Goal: Task Accomplishment & Management: Manage account settings

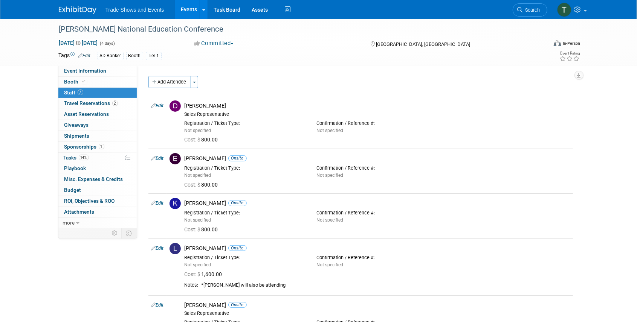
click at [188, 9] on link "Events" at bounding box center [188, 9] width 27 height 19
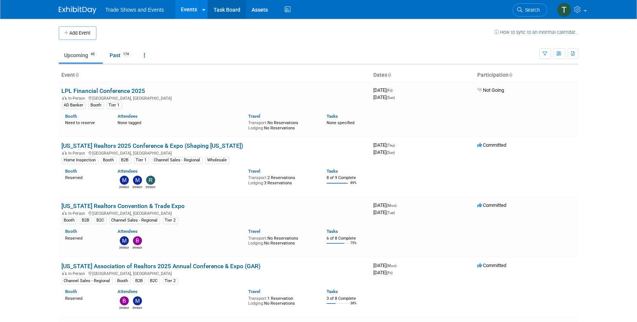
click at [224, 12] on link "Task Board" at bounding box center [227, 9] width 38 height 19
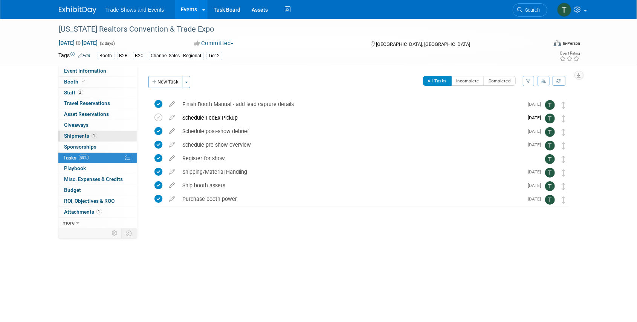
click at [72, 139] on link "1 Shipments 1" at bounding box center [97, 136] width 78 height 11
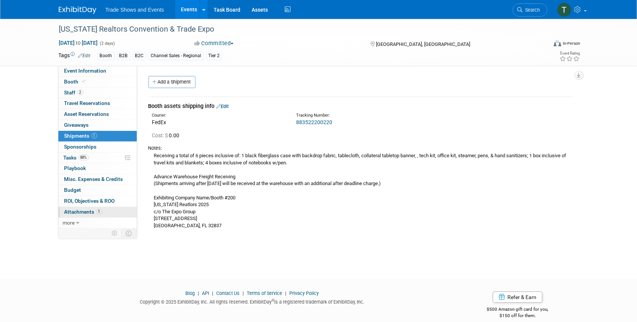
click at [81, 212] on span "Attachments 1" at bounding box center [83, 212] width 38 height 6
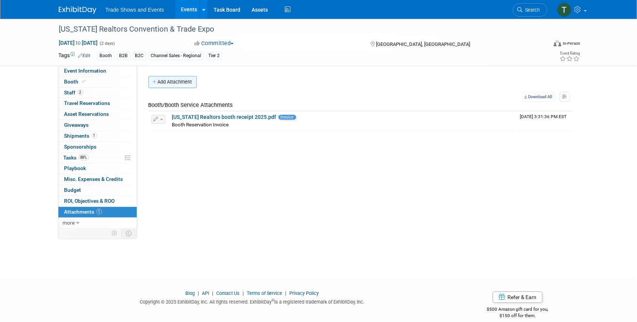
click at [164, 79] on button "Add Attachment" at bounding box center [172, 82] width 48 height 12
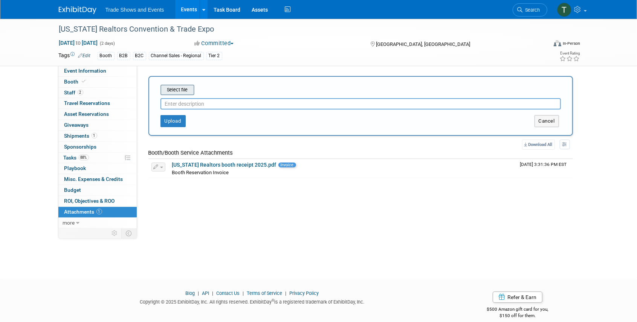
click at [180, 93] on input "file" at bounding box center [149, 89] width 90 height 9
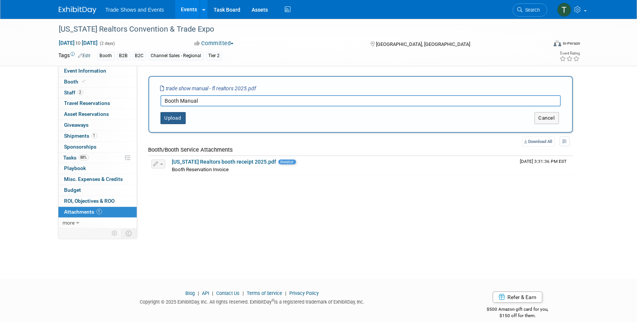
type input "Booth Manual"
click at [171, 119] on button "Upload" at bounding box center [172, 118] width 25 height 12
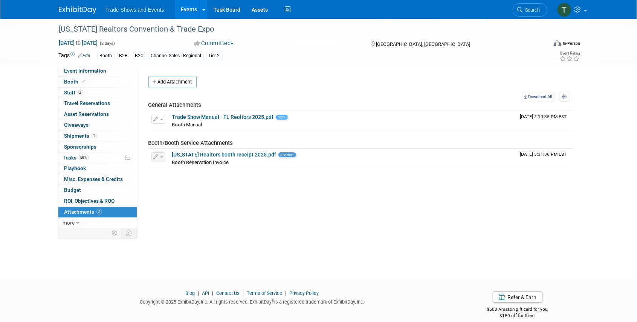
click at [186, 10] on link "Events" at bounding box center [188, 9] width 27 height 19
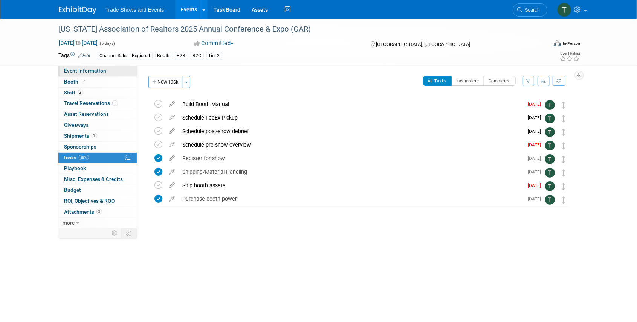
click at [79, 69] on span "Event Information" at bounding box center [85, 71] width 42 height 6
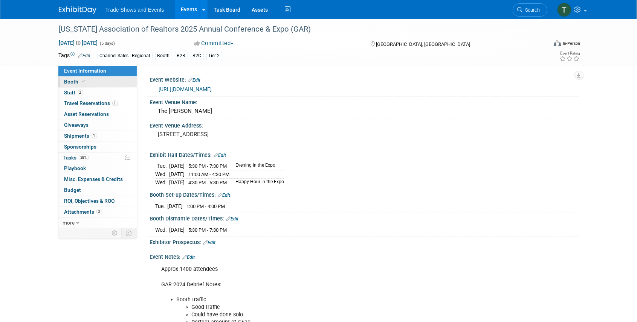
drag, startPoint x: 87, startPoint y: 94, endPoint x: 88, endPoint y: 87, distance: 7.3
click at [87, 94] on link "2 Staff 2" at bounding box center [97, 93] width 78 height 11
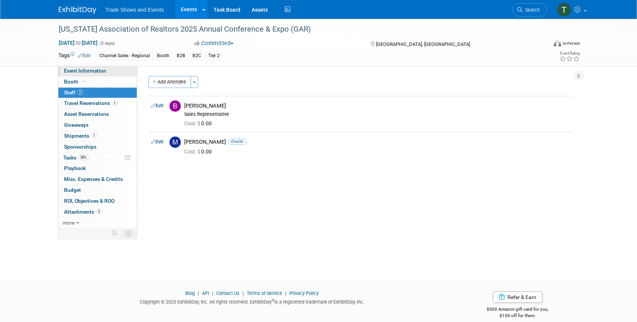
click at [92, 68] on span "Event Information" at bounding box center [85, 71] width 42 height 6
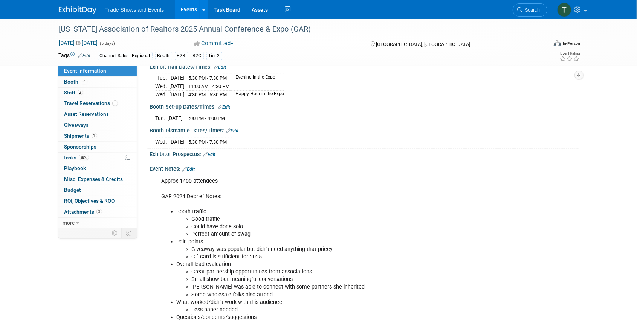
scroll to position [125, 0]
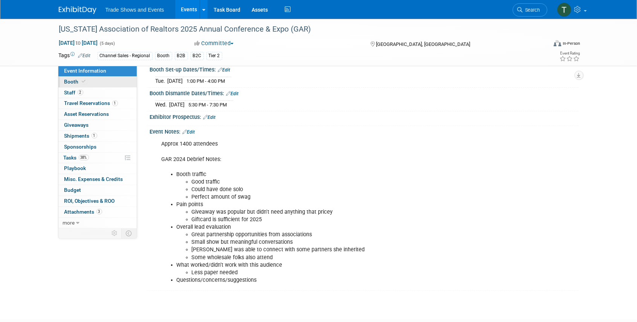
drag, startPoint x: 113, startPoint y: 84, endPoint x: 119, endPoint y: 84, distance: 6.1
click at [113, 84] on link "Booth" at bounding box center [97, 82] width 78 height 11
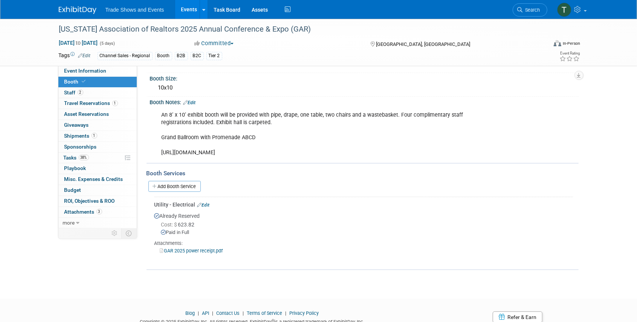
scroll to position [75, 0]
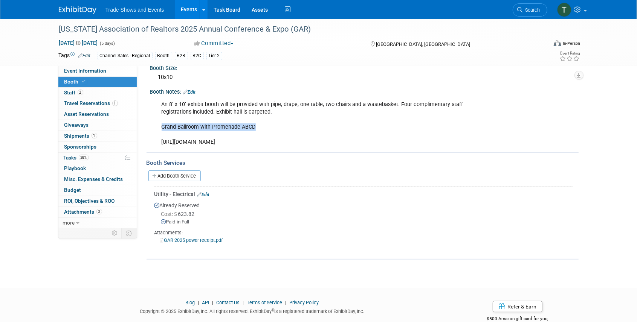
drag, startPoint x: 256, startPoint y: 125, endPoint x: 160, endPoint y: 128, distance: 95.7
click at [160, 128] on div "An 8’ x 10’ exhibit booth will be provided with pipe, drape, one table, two cha…" at bounding box center [325, 123] width 339 height 53
copy div "Grand Ballroom with Promenade ABCD"
click at [226, 150] on div "An 8’ x 10’ exhibit booth will be provided with pipe, drape, one table, two cha…" at bounding box center [325, 123] width 339 height 53
click at [222, 148] on div "An 8’ x 10’ exhibit booth will be provided with pipe, drape, one table, two cha…" at bounding box center [325, 123] width 339 height 53
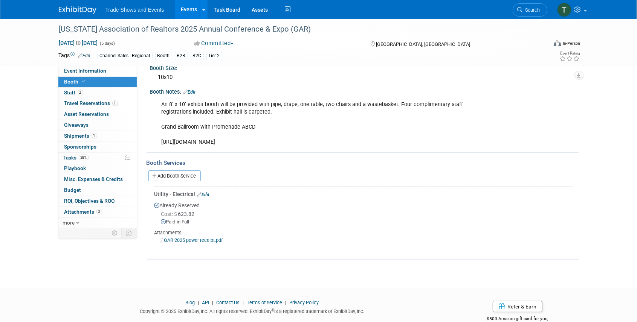
drag, startPoint x: 219, startPoint y: 149, endPoint x: 162, endPoint y: 144, distance: 57.4
click at [162, 144] on div "An 8’ x 10’ exhibit booth will be provided with pipe, drape, one table, two cha…" at bounding box center [325, 123] width 339 height 53
copy div "https://exhibitors.cvent.com/events/5a3cc27d-a9d6-4ee1-8cf4-ea5b76cbec3f/exhibi…"
click at [76, 155] on span "Tasks 38%" at bounding box center [76, 158] width 25 height 6
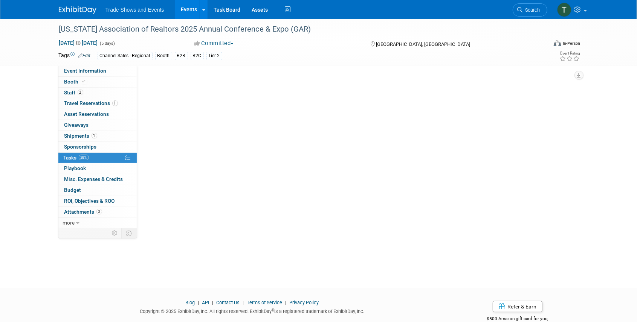
scroll to position [0, 0]
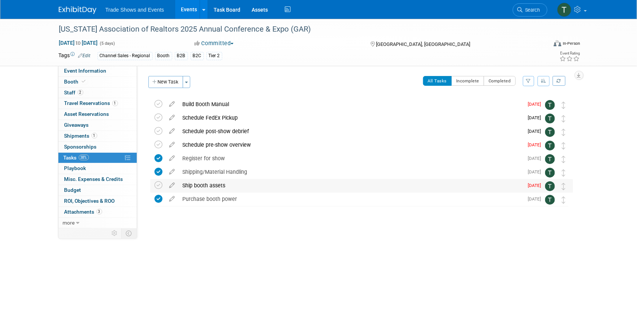
click at [198, 186] on div "Ship booth assets" at bounding box center [351, 185] width 345 height 13
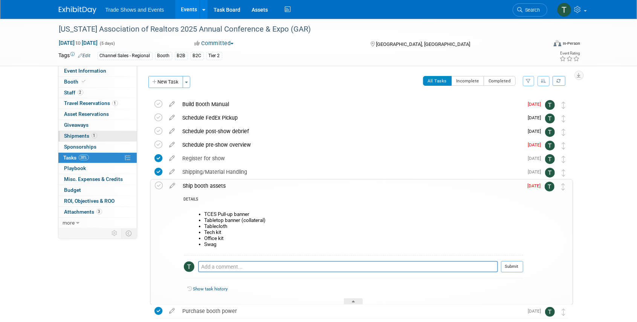
click at [80, 136] on span "Shipments 1" at bounding box center [80, 136] width 33 height 6
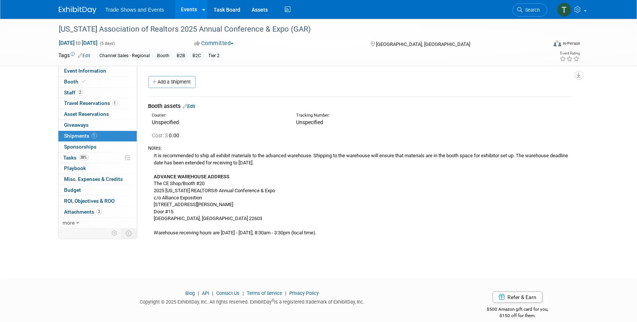
drag, startPoint x: 193, startPoint y: 107, endPoint x: 187, endPoint y: 121, distance: 15.4
click at [193, 107] on link "Edit" at bounding box center [189, 107] width 12 height 6
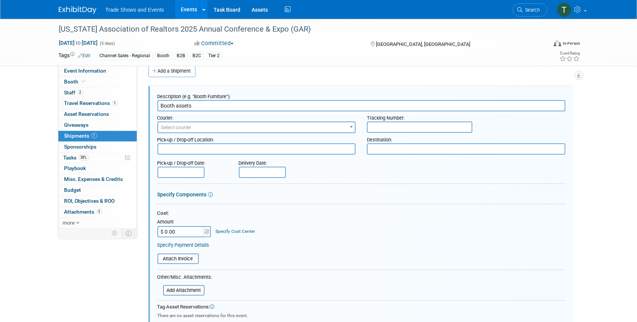
click at [189, 127] on span "Select courier" at bounding box center [176, 128] width 30 height 6
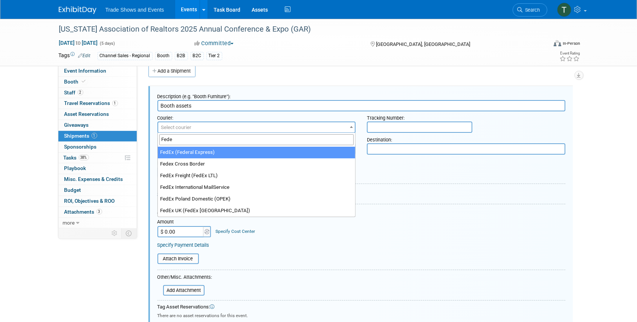
type input "Fede"
select select "206"
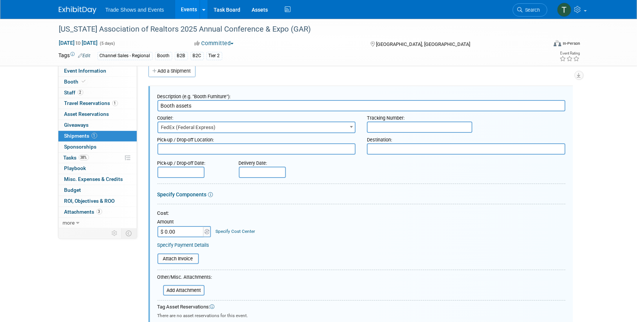
click at [420, 124] on input "text" at bounding box center [419, 127] width 105 height 11
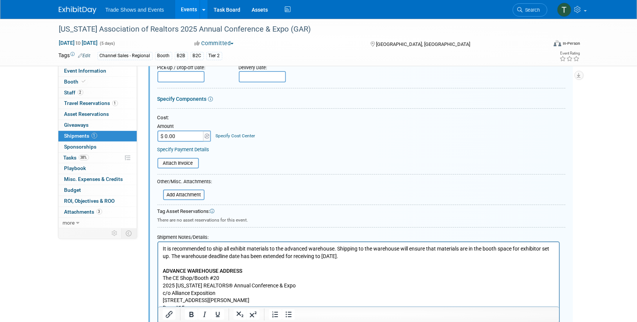
scroll to position [136, 0]
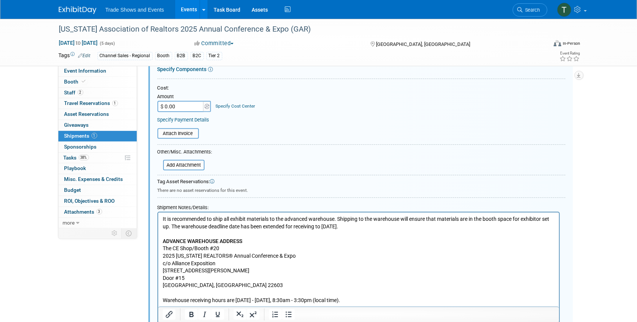
type input "883613251181"
click at [163, 219] on p "It is recommended to ship all exhibit materials to the advanced warehouse. Ship…" at bounding box center [358, 260] width 392 height 88
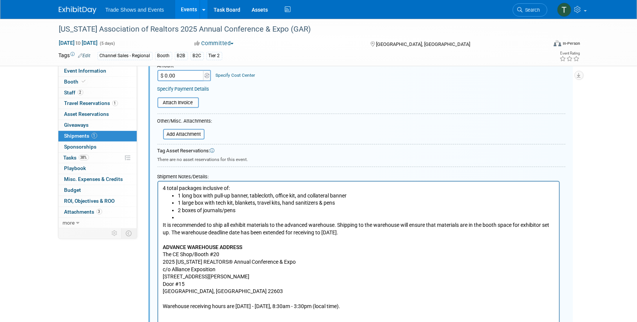
scroll to position [212, 0]
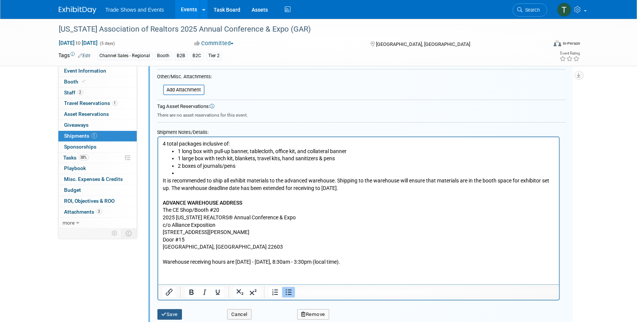
click at [175, 311] on button "Save" at bounding box center [169, 315] width 25 height 11
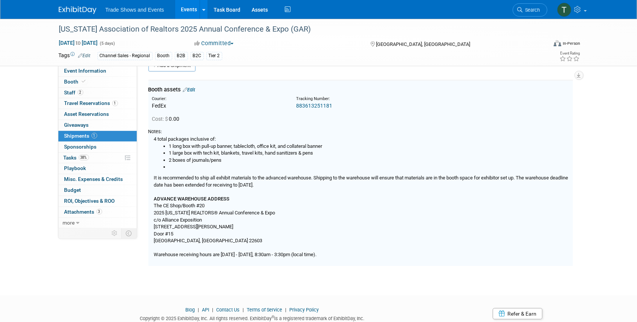
scroll to position [11, 0]
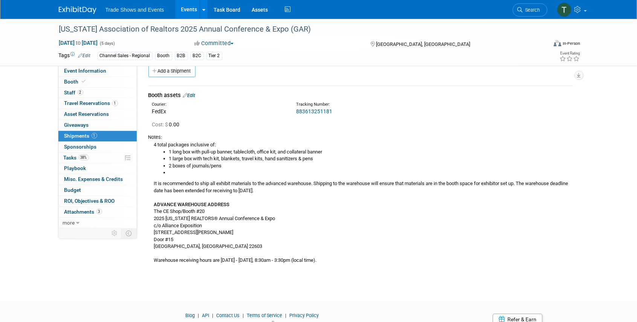
click at [63, 276] on div "Georgia Association of Realtors 2025 Annual Conference & Expo (GAR) Sep 1, 2025…" at bounding box center [318, 148] width 637 height 280
click at [82, 209] on span "Attachments 3" at bounding box center [83, 212] width 38 height 6
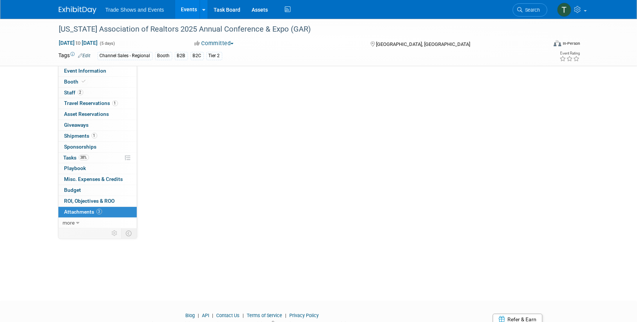
scroll to position [0, 0]
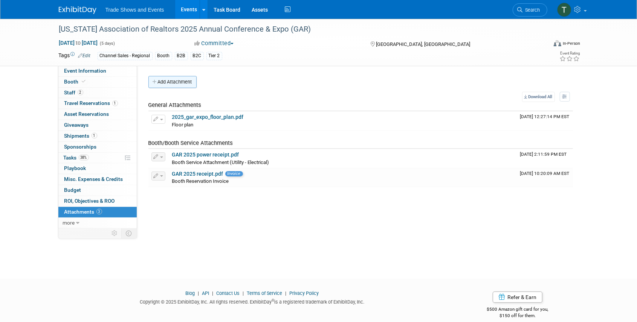
click at [185, 85] on button "Add Attachment" at bounding box center [172, 82] width 48 height 12
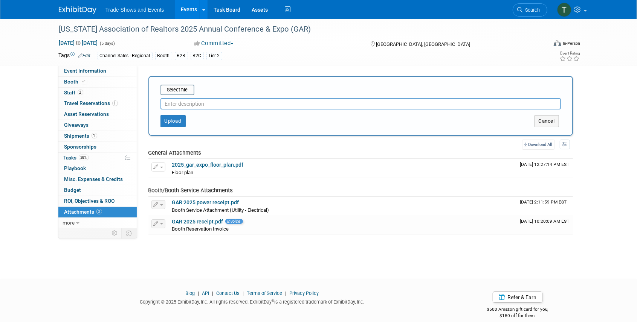
click at [182, 103] on input "text" at bounding box center [360, 103] width 400 height 11
type input "Booth Manual"
click at [180, 88] on input "file" at bounding box center [149, 89] width 90 height 9
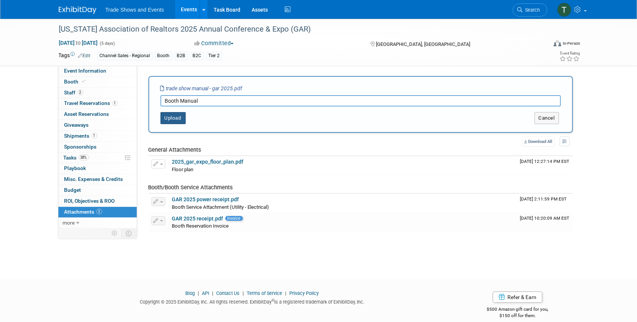
click at [176, 117] on button "Upload" at bounding box center [172, 118] width 25 height 12
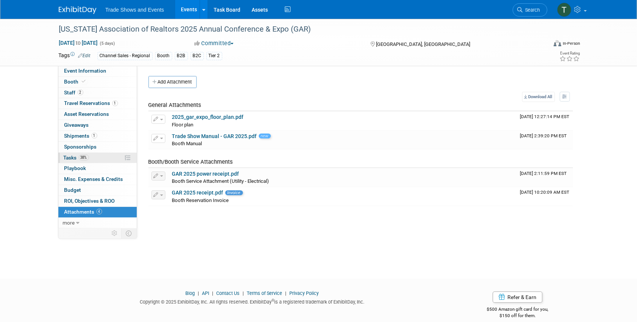
click at [72, 157] on span "Tasks 38%" at bounding box center [76, 158] width 25 height 6
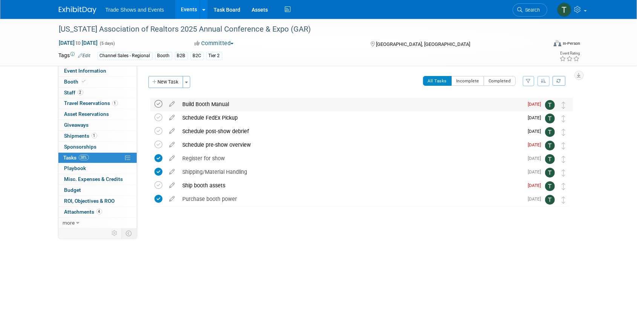
click at [157, 102] on icon at bounding box center [159, 104] width 8 height 8
click at [208, 144] on div "Schedule pre-show overview" at bounding box center [351, 145] width 345 height 13
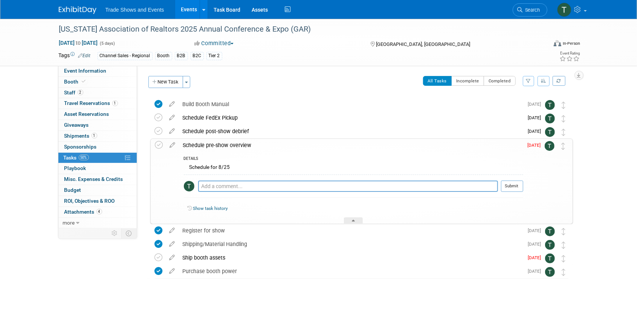
click at [230, 169] on div "Schedule for 8/25" at bounding box center [353, 169] width 339 height 12
click at [172, 146] on icon at bounding box center [172, 143] width 13 height 9
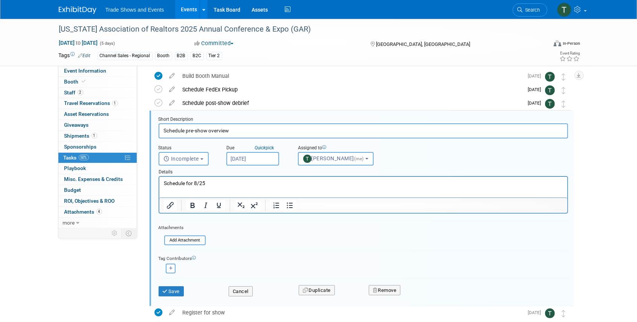
click at [205, 183] on p "Schedule for 8/25" at bounding box center [362, 183] width 399 height 7
drag, startPoint x: 205, startPoint y: 183, endPoint x: 182, endPoint y: 183, distance: 23.0
click at [182, 183] on p "Schedule for 8/25" at bounding box center [362, 183] width 399 height 7
click at [180, 290] on button "Save" at bounding box center [172, 292] width 26 height 11
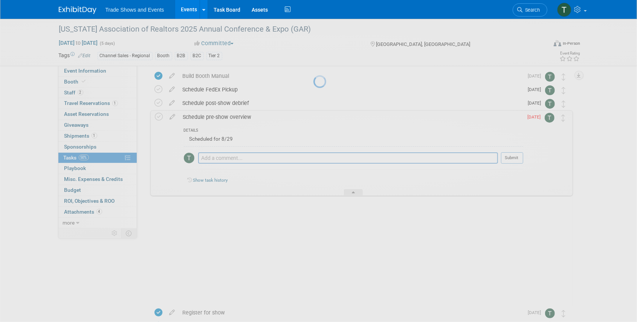
scroll to position [2, 0]
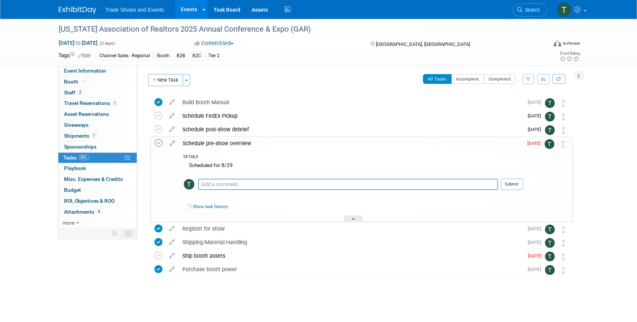
click at [159, 142] on icon at bounding box center [159, 143] width 8 height 8
click at [353, 220] on icon at bounding box center [353, 220] width 3 height 5
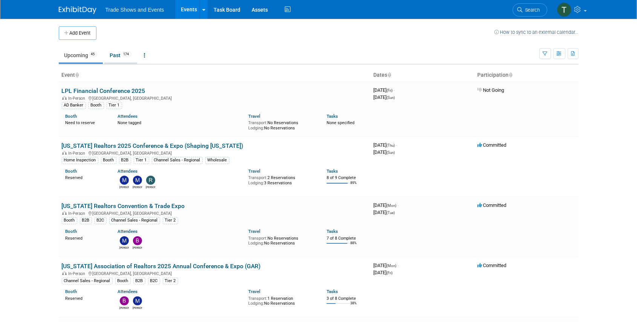
click at [113, 59] on link "Past 174" at bounding box center [120, 55] width 33 height 14
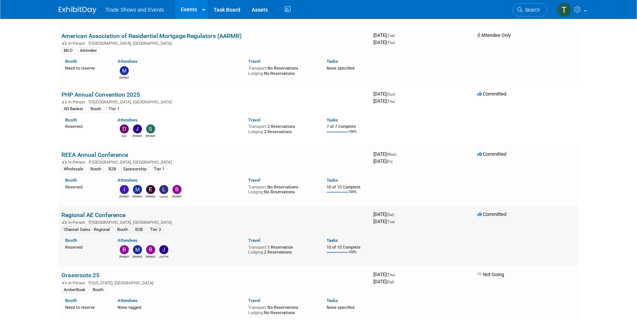
scroll to position [201, 0]
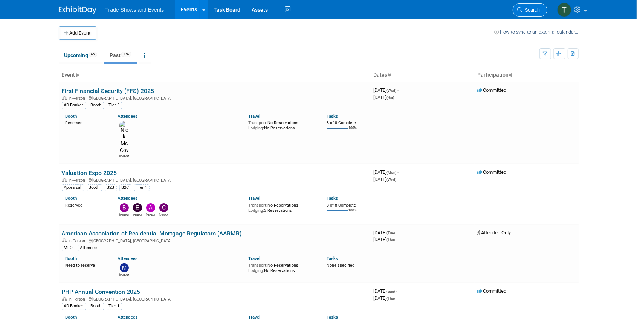
click at [520, 11] on icon at bounding box center [519, 9] width 5 height 5
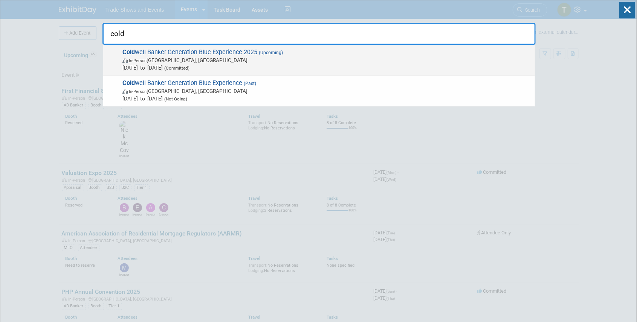
type input "cold"
click at [231, 52] on span "Cold well Banker Generation Blue Experience 2025 (Upcoming) In-Person Las Vegas…" at bounding box center [325, 60] width 411 height 23
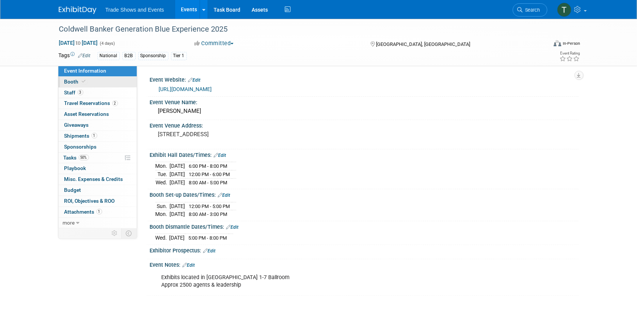
click at [101, 82] on link "Booth" at bounding box center [97, 82] width 78 height 11
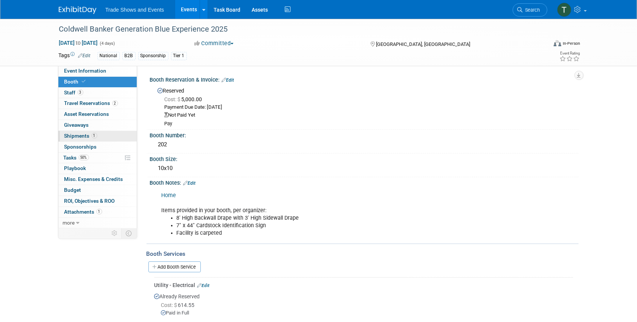
click at [76, 133] on span "Shipments 1" at bounding box center [80, 136] width 33 height 6
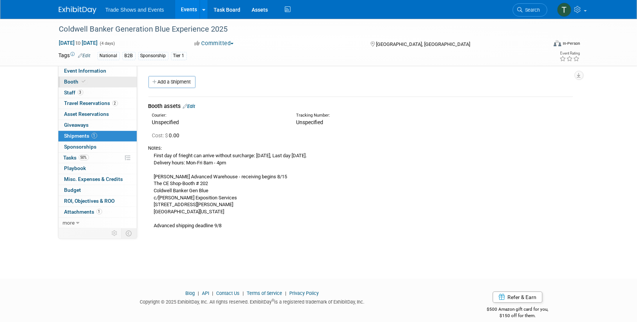
click at [82, 82] on icon at bounding box center [84, 81] width 4 height 4
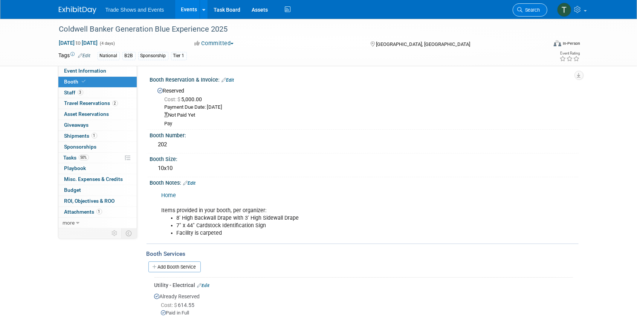
click at [526, 12] on span "Search" at bounding box center [531, 10] width 17 height 6
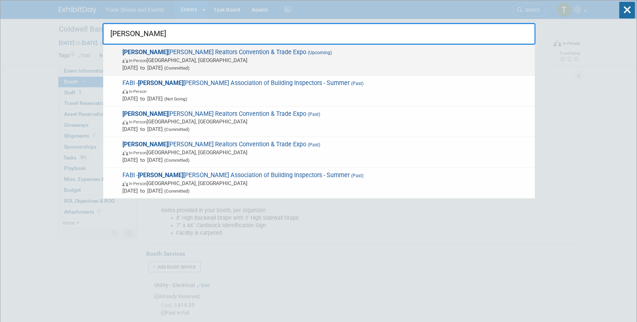
type input "[PERSON_NAME]"
click at [150, 52] on span "[PERSON_NAME] Realtors Convention & Trade Expo (Upcoming) In-Person [GEOGRAPHIC…" at bounding box center [325, 60] width 411 height 23
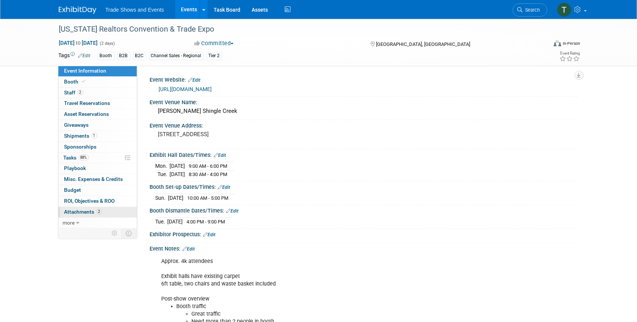
click at [82, 210] on span "Attachments 2" at bounding box center [83, 212] width 38 height 6
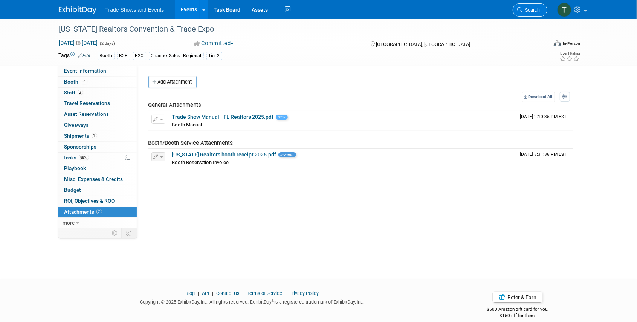
click at [525, 9] on span "Search" at bounding box center [531, 10] width 17 height 6
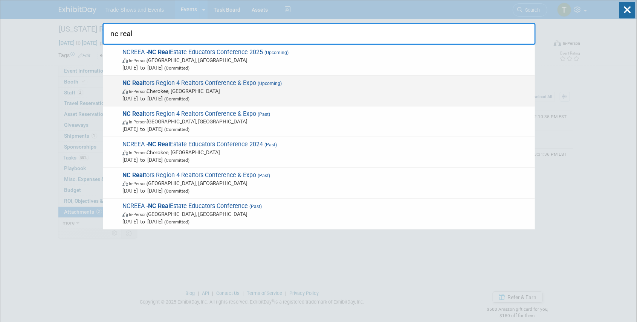
type input "nc real"
click at [222, 83] on span "NC Real tors Region 4 Realtors Conference & Expo (Upcoming) In-Person Cherokee,…" at bounding box center [325, 90] width 411 height 23
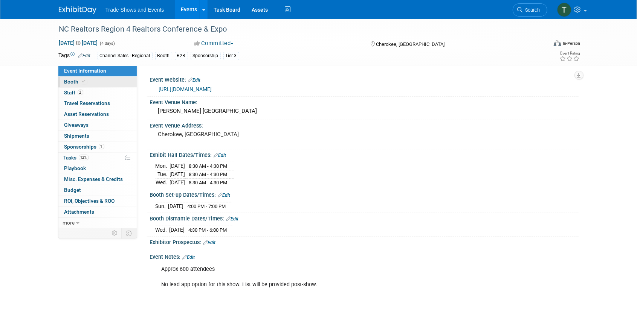
click at [91, 82] on link "Booth" at bounding box center [97, 82] width 78 height 11
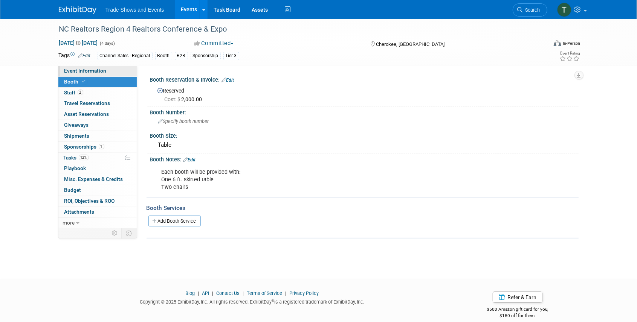
click at [78, 71] on span "Event Information" at bounding box center [85, 71] width 42 height 6
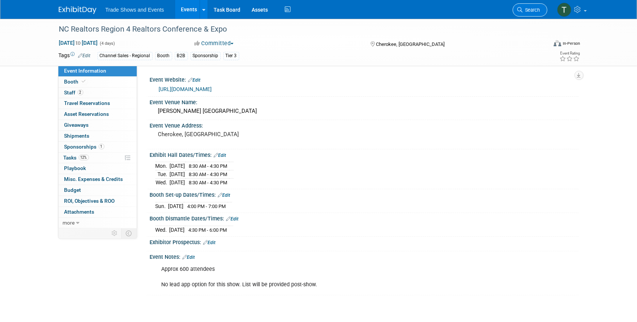
click at [527, 10] on span "Search" at bounding box center [531, 10] width 17 height 6
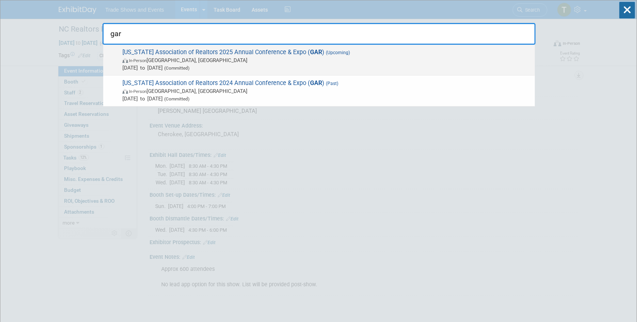
type input "gar"
click at [194, 53] on span "Georgia Association of Realtors 2025 Annual Conference & Expo ( GAR ) (Upcoming…" at bounding box center [325, 60] width 411 height 23
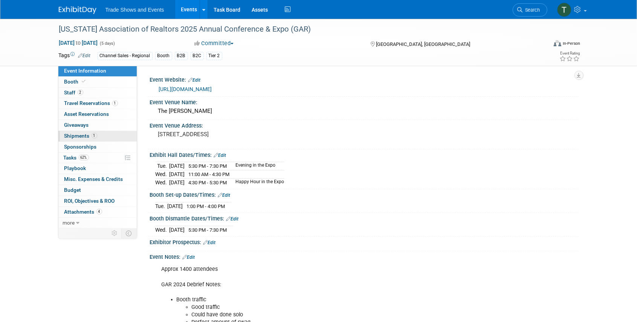
click at [72, 136] on span "Shipments 1" at bounding box center [80, 136] width 33 height 6
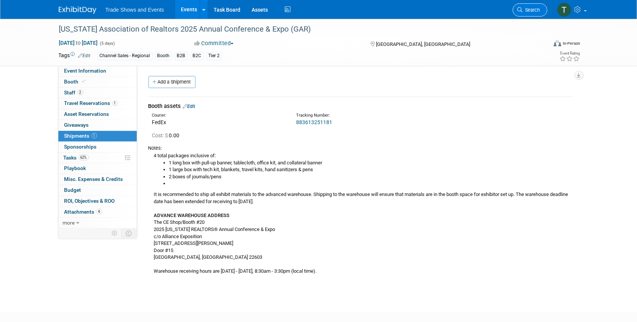
click at [531, 14] on link "Search" at bounding box center [529, 9] width 35 height 13
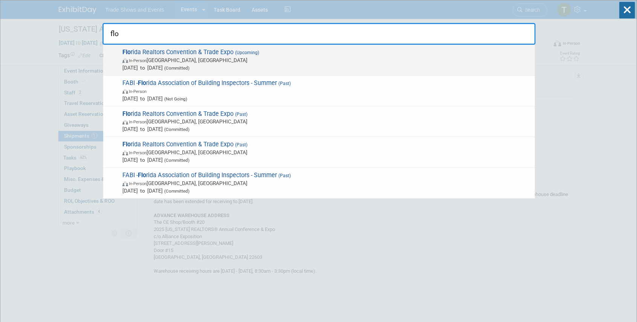
type input "flo"
click at [161, 50] on span "Flo rida Realtors Convention & Trade Expo (Upcoming) In-Person Orlando, FL Aug …" at bounding box center [325, 60] width 411 height 23
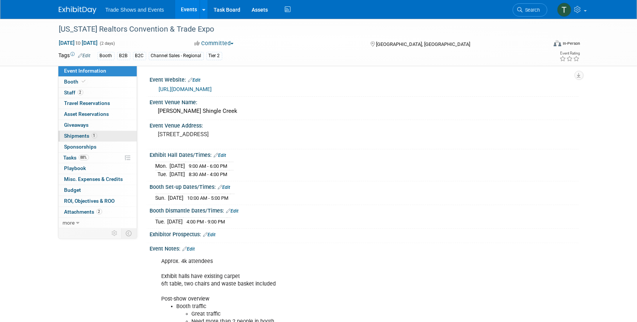
click at [81, 134] on span "Shipments 1" at bounding box center [80, 136] width 33 height 6
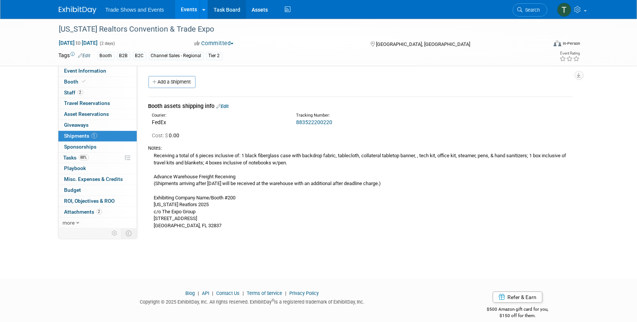
click at [226, 8] on link "Task Board" at bounding box center [227, 9] width 38 height 19
